Goal: Information Seeking & Learning: Check status

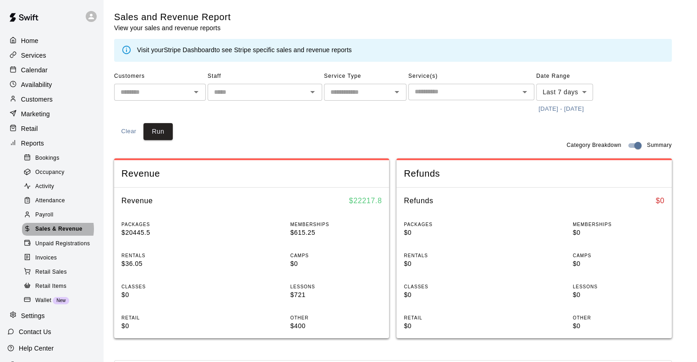
click at [56, 234] on span "Sales & Revenue" at bounding box center [58, 229] width 47 height 9
click at [36, 53] on p "Services" at bounding box center [33, 55] width 25 height 9
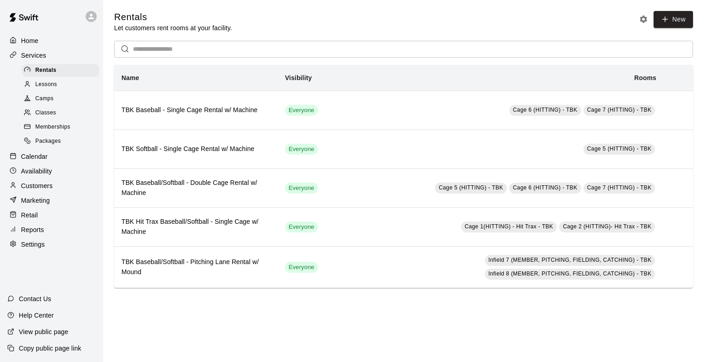
click at [59, 131] on span "Memberships" at bounding box center [52, 127] width 35 height 9
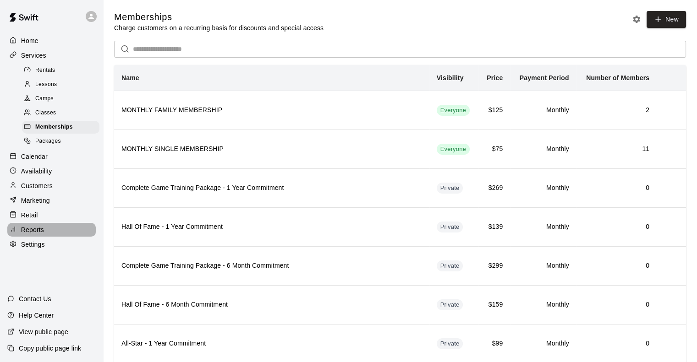
click at [38, 235] on p "Reports" at bounding box center [32, 229] width 23 height 9
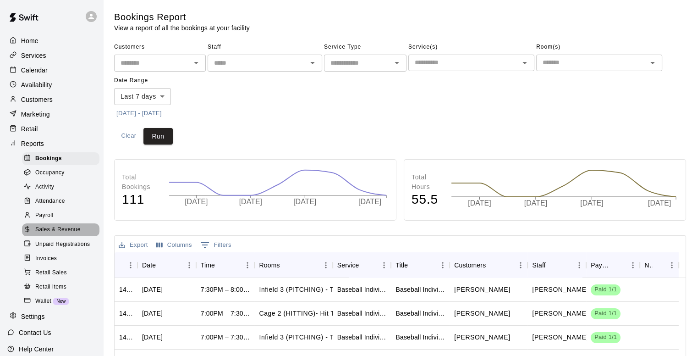
click at [62, 234] on span "Sales & Revenue" at bounding box center [57, 229] width 45 height 9
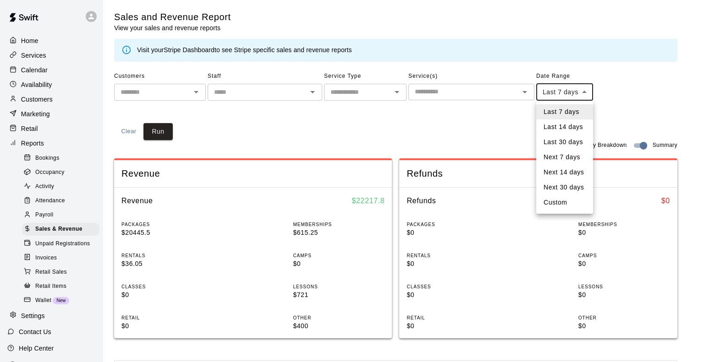
click at [348, 94] on body "Home Services Calendar Availability Customers Marketing Retail Reports Bookings…" at bounding box center [352, 342] width 704 height 685
click at [348, 124] on li "Last 14 days" at bounding box center [564, 127] width 57 height 15
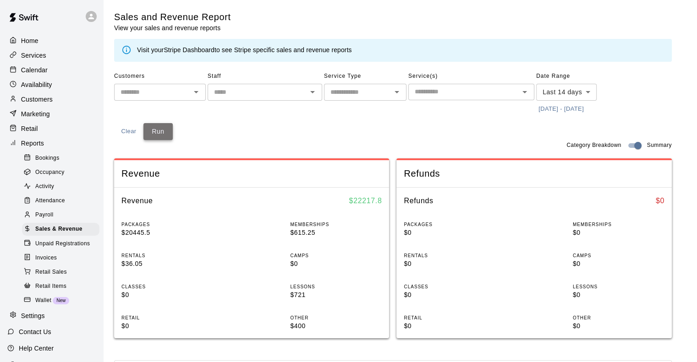
click at [151, 129] on button "Run" at bounding box center [157, 131] width 29 height 17
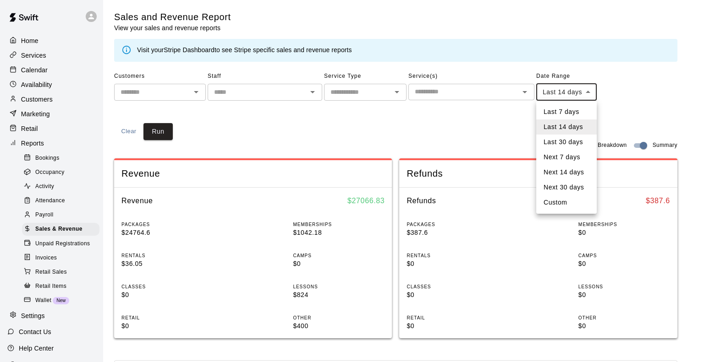
click at [348, 96] on body "Home Services Calendar Availability Customers Marketing Retail Reports Bookings…" at bounding box center [352, 342] width 704 height 685
click at [348, 139] on li "Last 30 days" at bounding box center [566, 142] width 60 height 15
type input "*****"
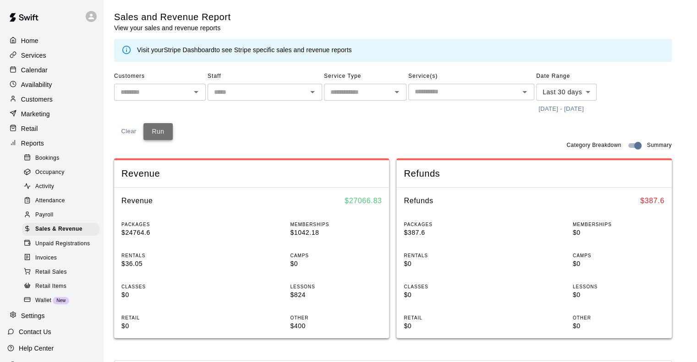
click at [164, 135] on button "Run" at bounding box center [157, 131] width 29 height 17
click at [41, 73] on p "Calendar" at bounding box center [34, 70] width 27 height 9
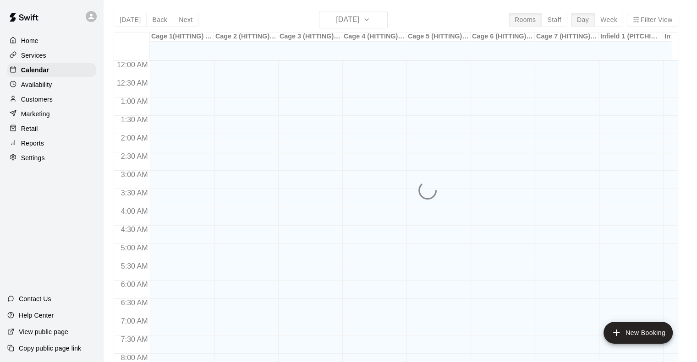
scroll to position [394, 0]
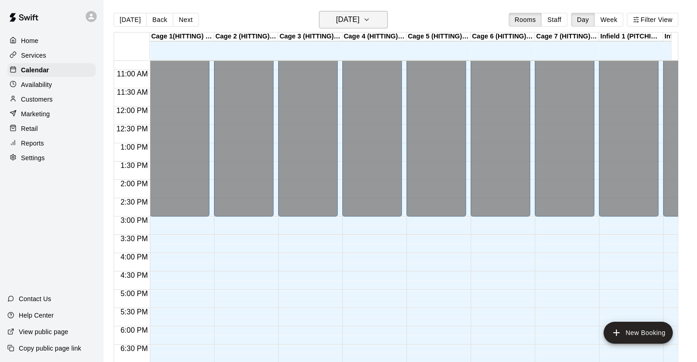
click at [348, 22] on h6 "[DATE]" at bounding box center [347, 19] width 23 height 13
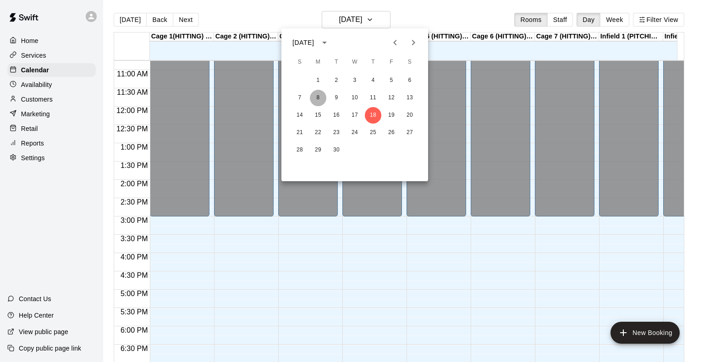
click at [317, 99] on button "8" at bounding box center [318, 98] width 16 height 16
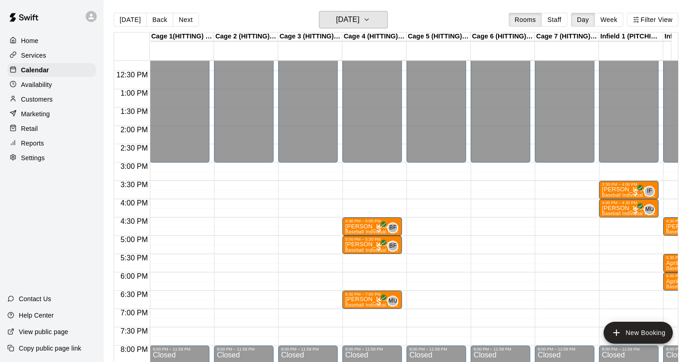
scroll to position [449, 5]
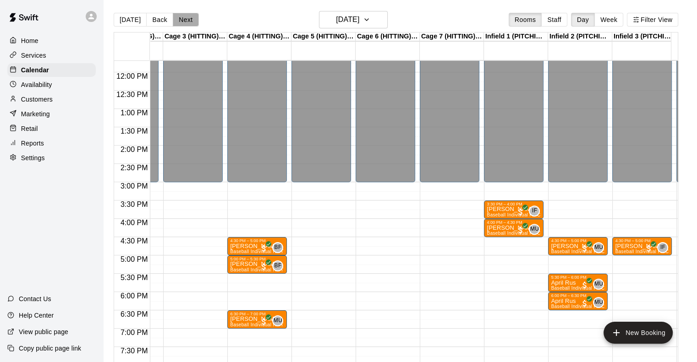
click at [185, 22] on button "Next" at bounding box center [186, 20] width 26 height 14
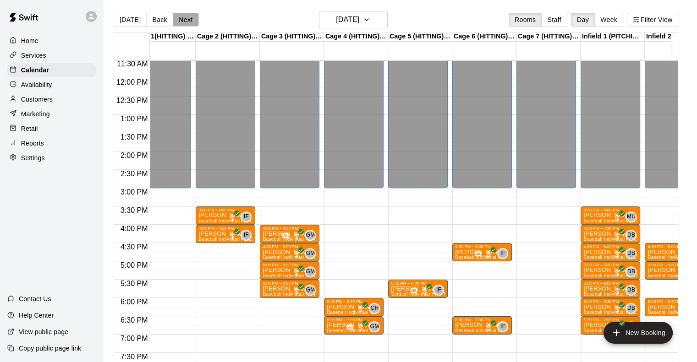
click at [178, 16] on button "Next" at bounding box center [186, 20] width 26 height 14
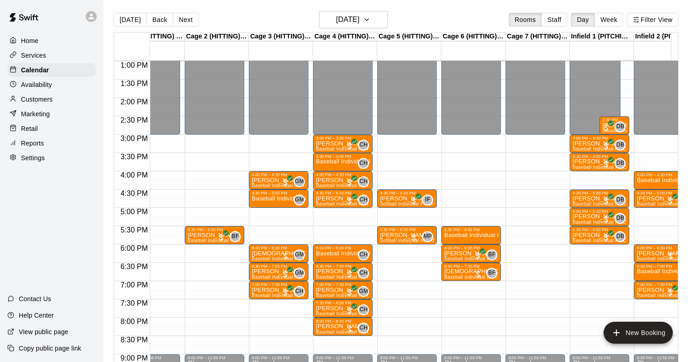
scroll to position [0, 29]
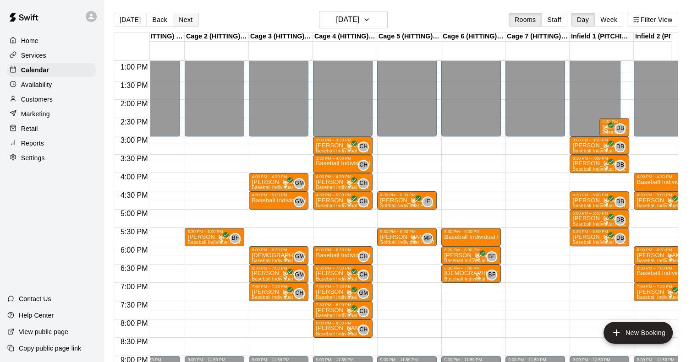
click at [180, 19] on button "Next" at bounding box center [186, 20] width 26 height 14
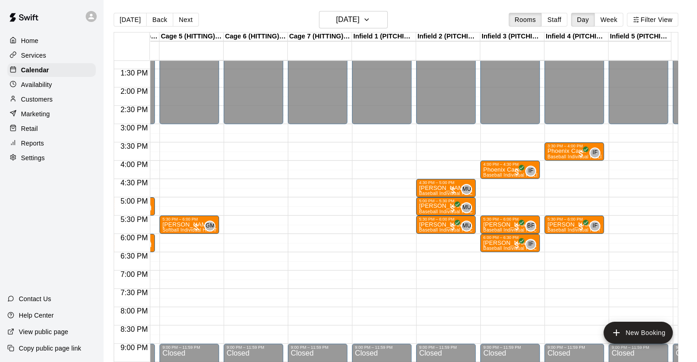
scroll to position [0, 263]
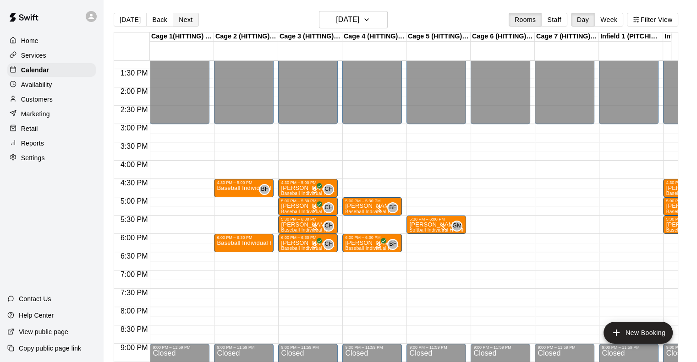
click at [179, 18] on button "Next" at bounding box center [186, 20] width 26 height 14
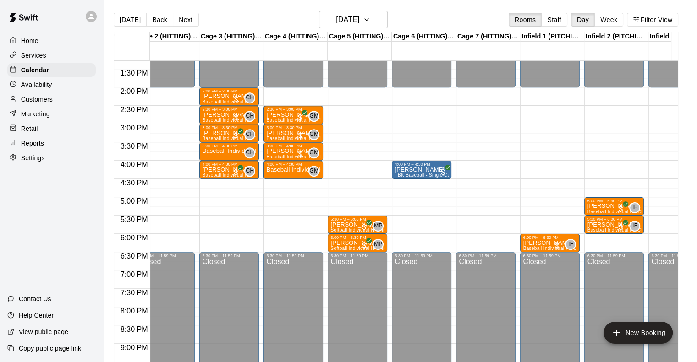
scroll to position [0, 0]
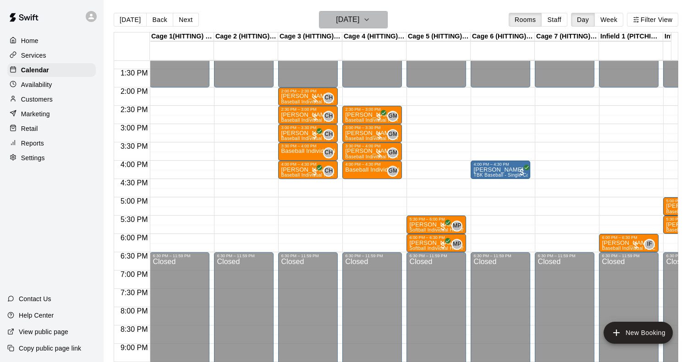
click at [348, 19] on h6 "[DATE]" at bounding box center [347, 19] width 23 height 13
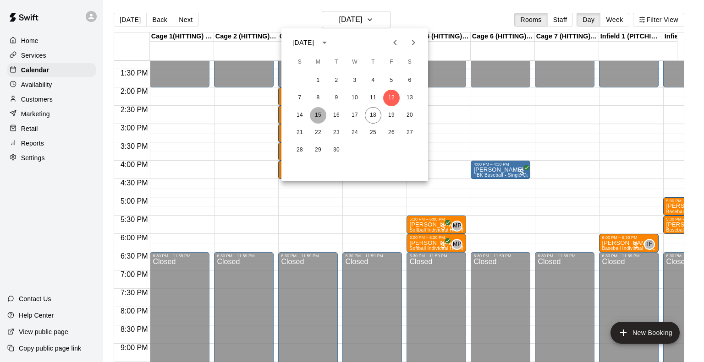
click at [318, 118] on button "15" at bounding box center [318, 115] width 16 height 16
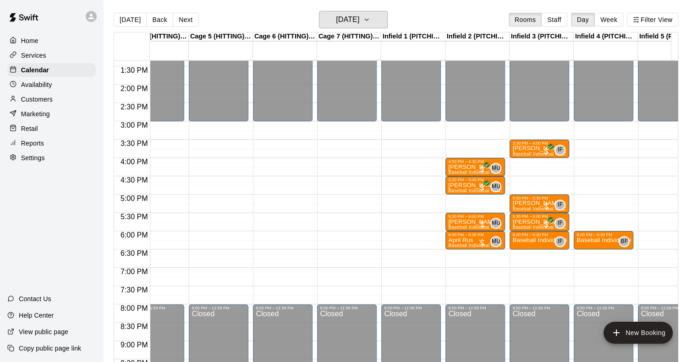
scroll to position [0, 218]
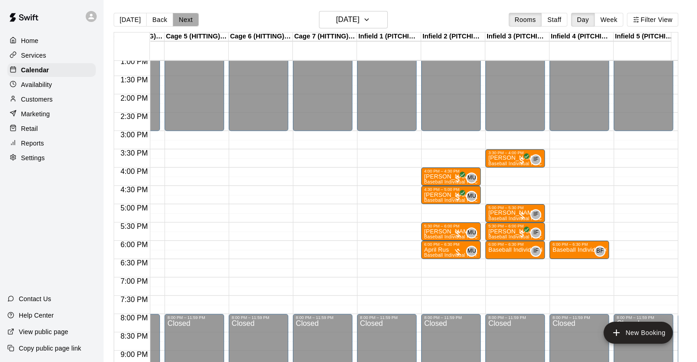
click at [187, 23] on button "Next" at bounding box center [186, 20] width 26 height 14
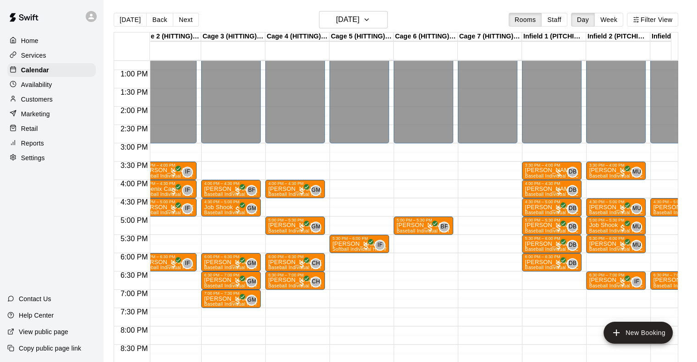
click at [348, 207] on div "12:00 AM – 3:00 PM Closed 5:00 PM – 5:30 PM [PERSON_NAME] Baseball Individual H…" at bounding box center [424, 34] width 60 height 880
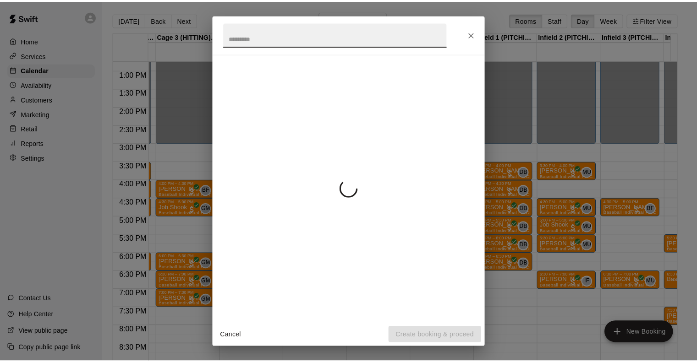
scroll to position [0, 137]
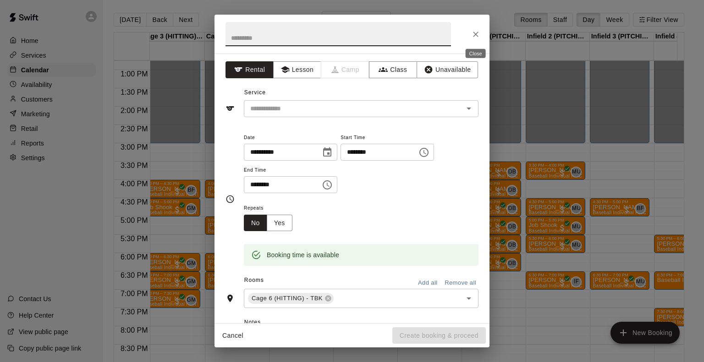
click at [348, 34] on icon "Close" at bounding box center [475, 34] width 9 height 9
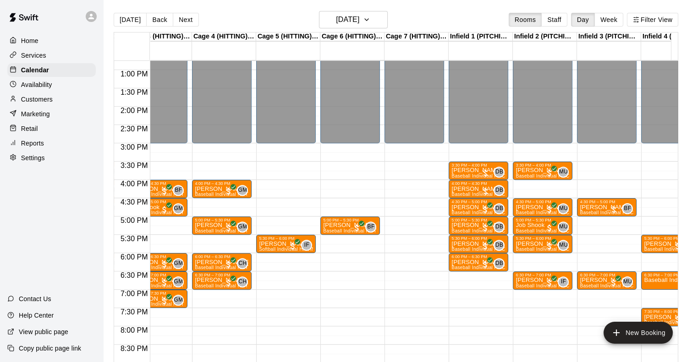
scroll to position [0, 144]
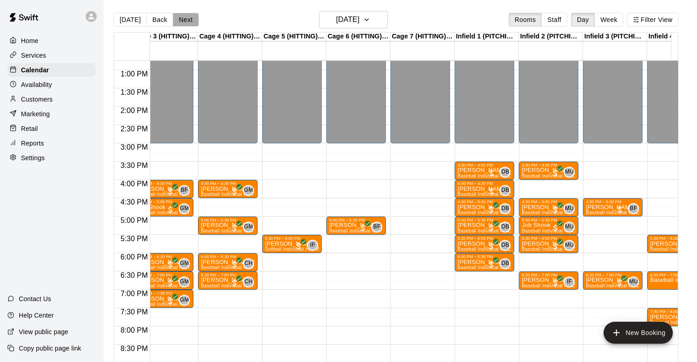
click at [183, 20] on button "Next" at bounding box center [186, 20] width 26 height 14
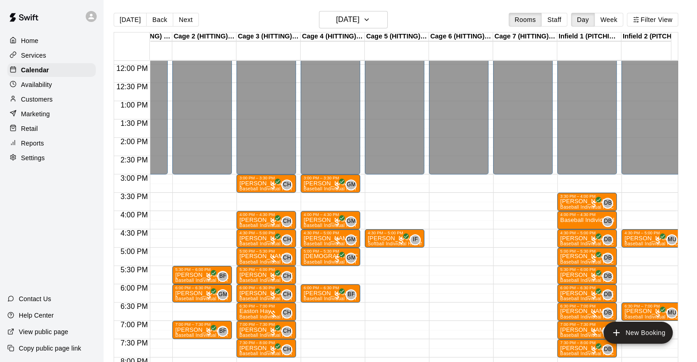
scroll to position [482, 42]
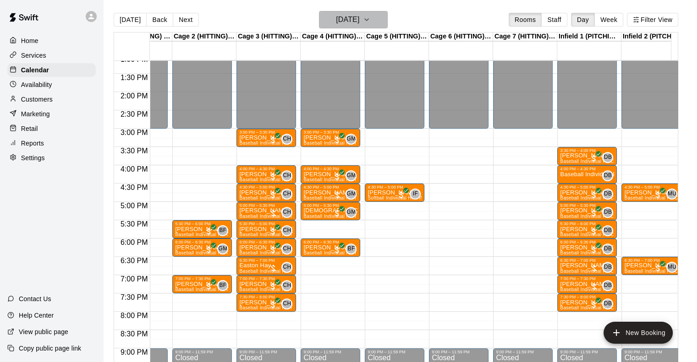
click at [336, 24] on h6 "[DATE]" at bounding box center [347, 19] width 23 height 13
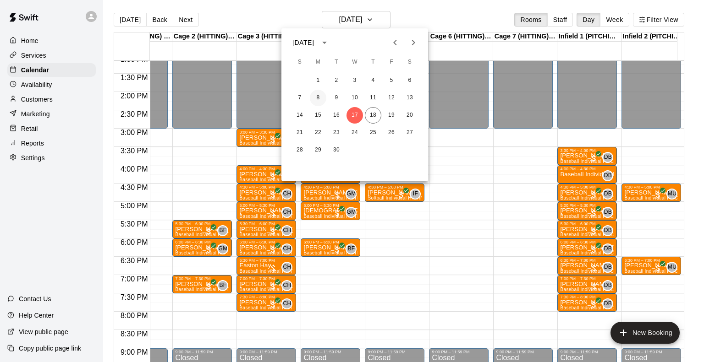
click at [319, 94] on button "8" at bounding box center [318, 98] width 16 height 16
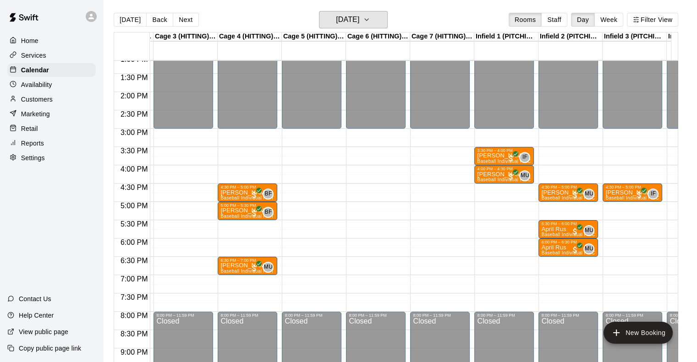
scroll to position [0, 167]
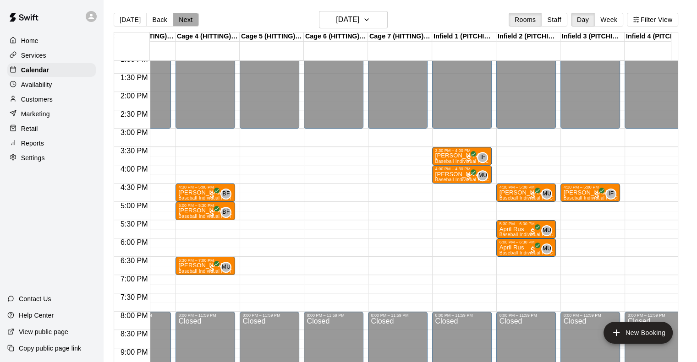
click at [179, 21] on button "Next" at bounding box center [186, 20] width 26 height 14
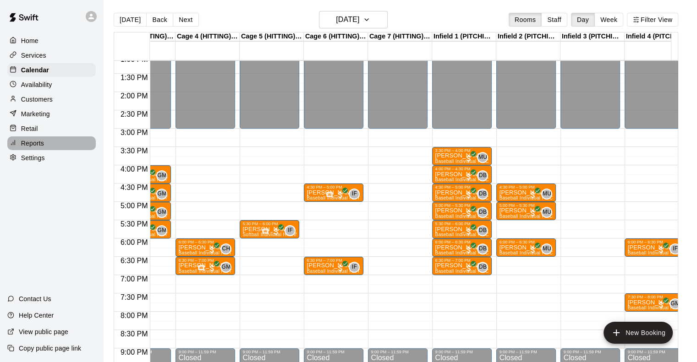
click at [39, 148] on p "Reports" at bounding box center [32, 143] width 23 height 9
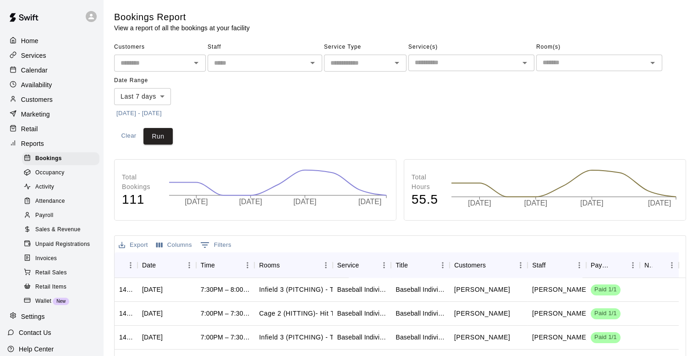
click at [52, 234] on span "Sales & Revenue" at bounding box center [57, 229] width 45 height 9
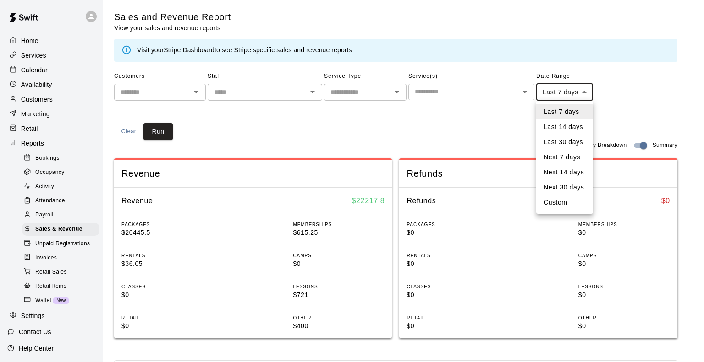
click at [348, 95] on body "Home Services Calendar Availability Customers Marketing Retail Reports Bookings…" at bounding box center [352, 342] width 704 height 685
click at [348, 129] on li "Last 14 days" at bounding box center [564, 127] width 57 height 15
type input "******"
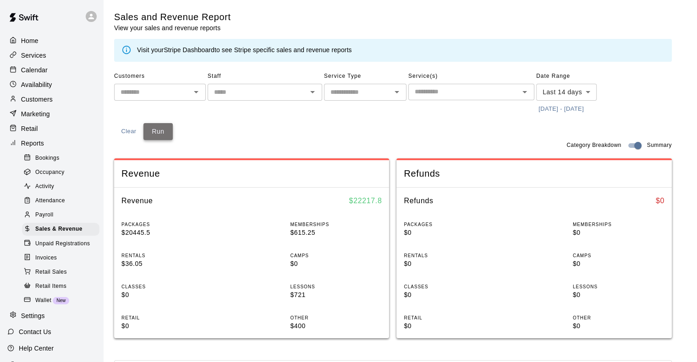
click at [165, 132] on button "Run" at bounding box center [157, 131] width 29 height 17
click at [308, 128] on div "Customers ​ Staff ​ Service Type ​ Service(s) ​ Date Range Last 14 days ****** …" at bounding box center [393, 104] width 558 height 71
